Goal: Find specific page/section: Find specific page/section

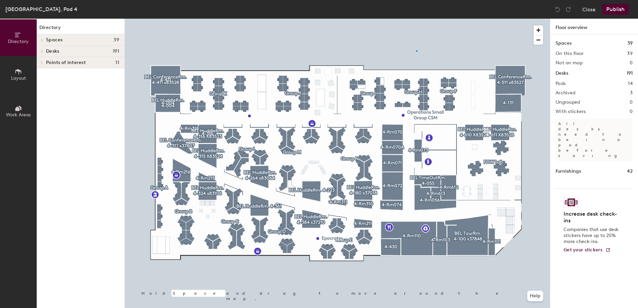
click at [416, 19] on div at bounding box center [337, 19] width 425 height 0
click at [591, 7] on button "Close" at bounding box center [588, 9] width 13 height 11
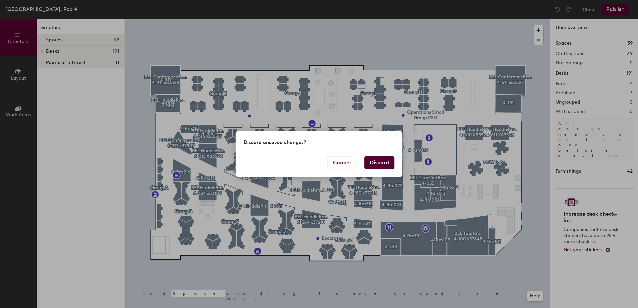
click at [377, 163] on button "Discard" at bounding box center [379, 162] width 30 height 13
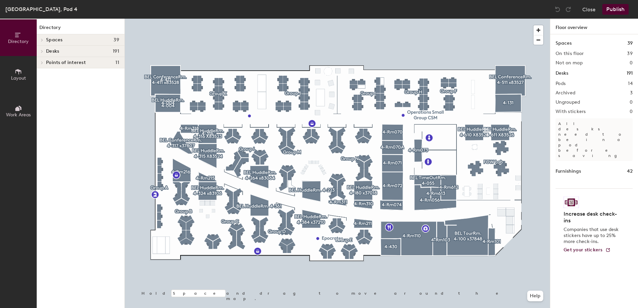
click at [21, 78] on span "Layout" at bounding box center [18, 78] width 15 height 6
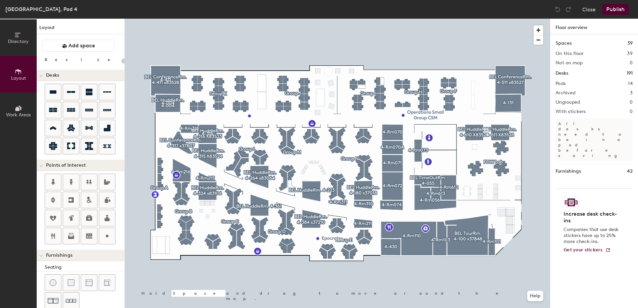
click at [20, 40] on span "Directory" at bounding box center [18, 42] width 21 height 6
